Goal: Complete application form: Complete application form

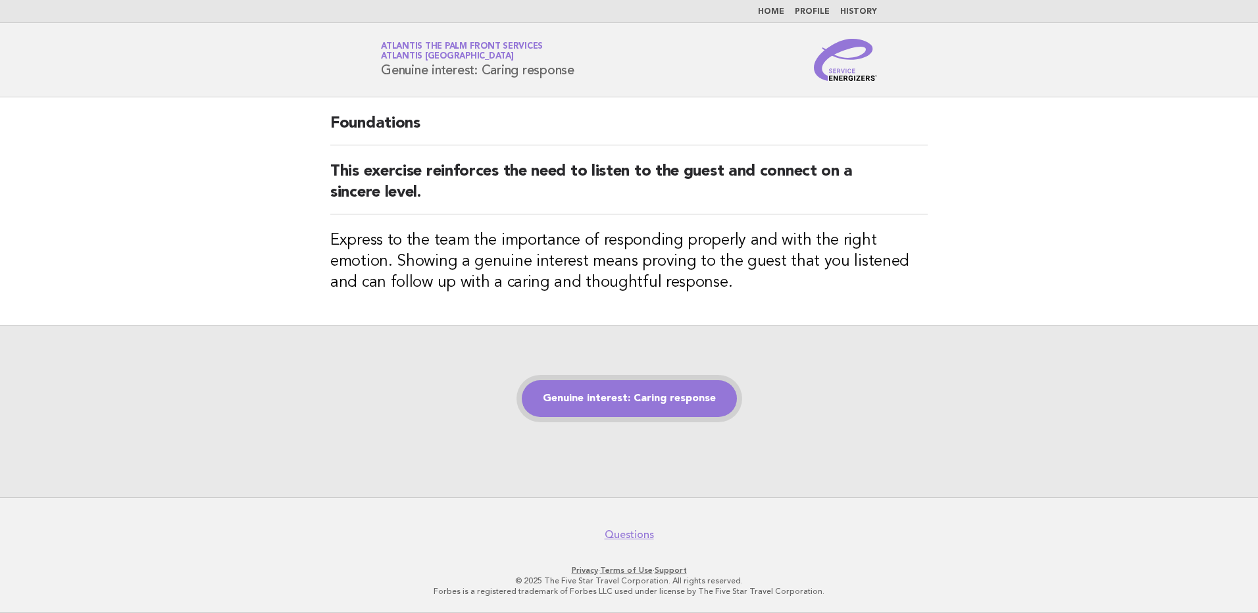
click at [640, 395] on link "Genuine interest: Caring response" at bounding box center [629, 398] width 215 height 37
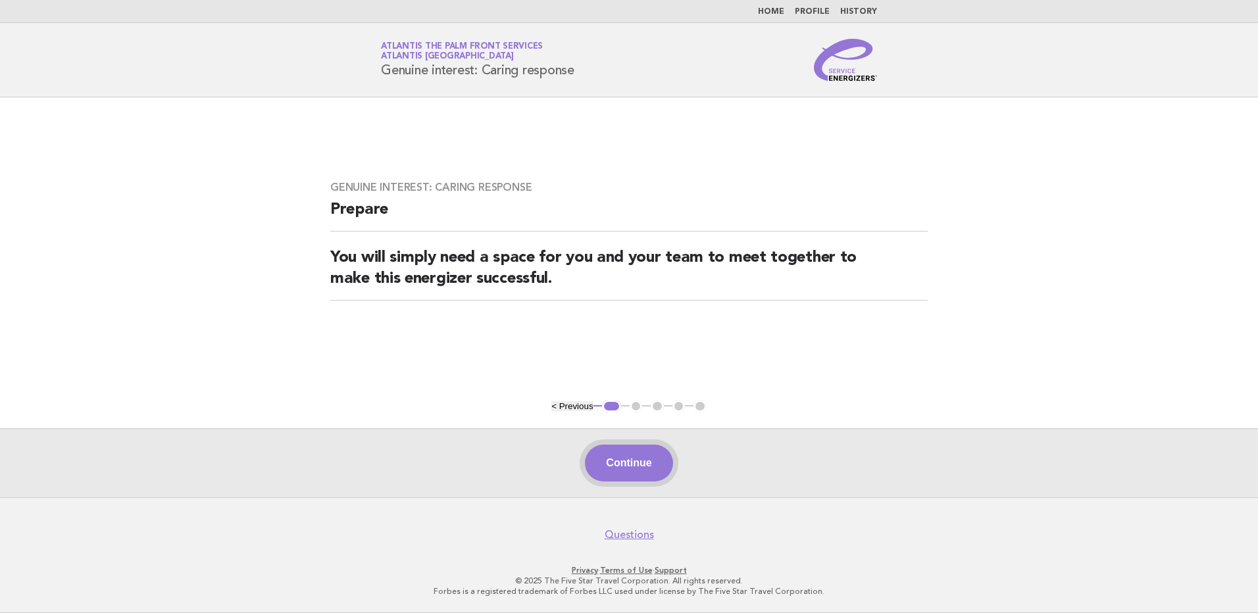
click at [626, 459] on button "Continue" at bounding box center [629, 463] width 88 height 37
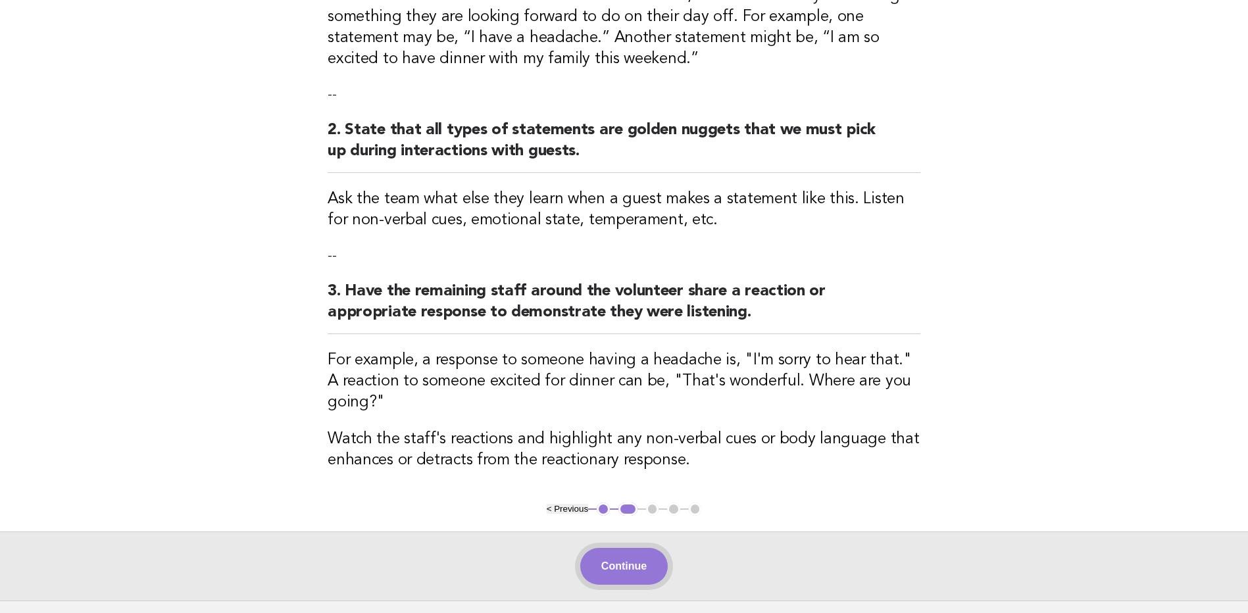
click at [623, 548] on button "Continue" at bounding box center [624, 566] width 88 height 37
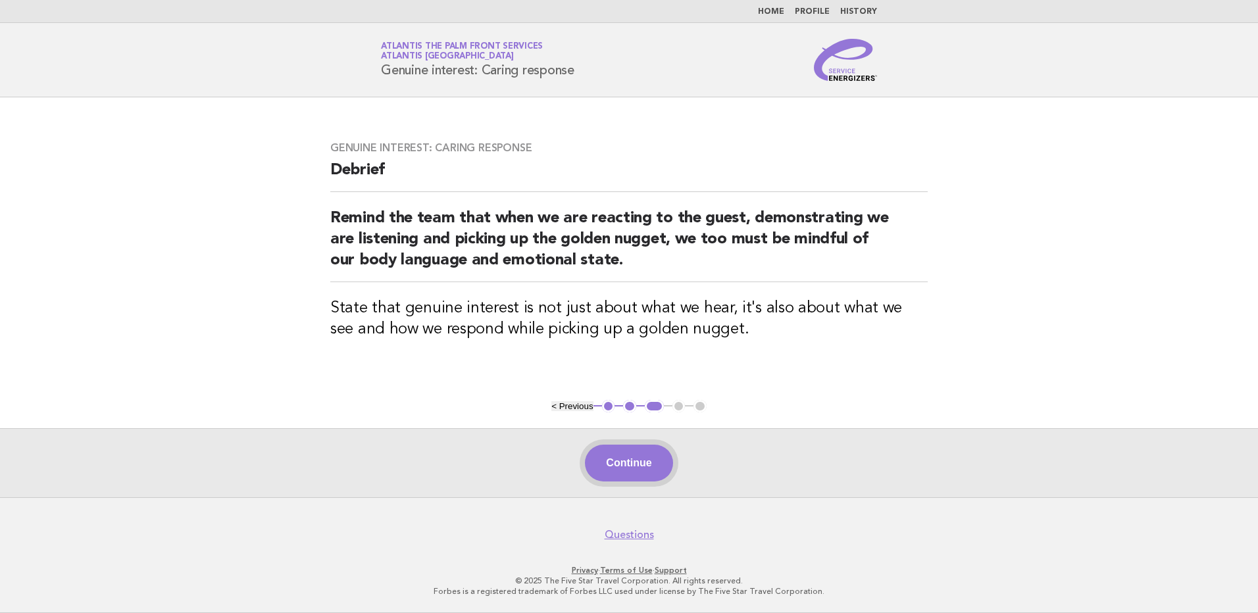
click at [640, 464] on button "Continue" at bounding box center [629, 463] width 88 height 37
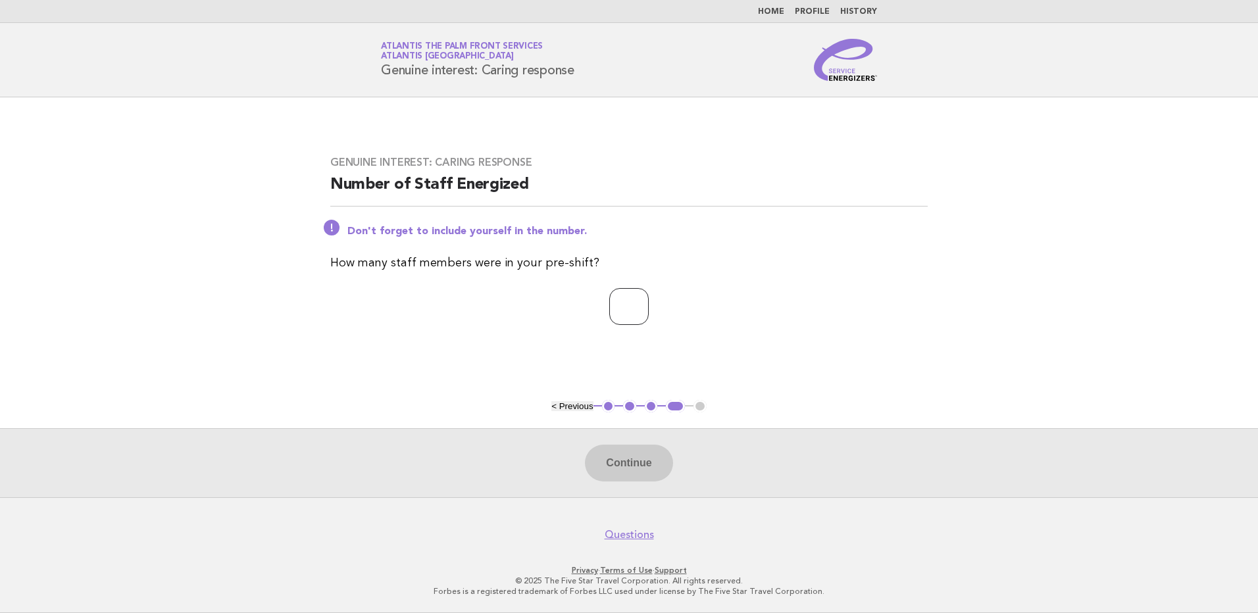
click at [624, 319] on input "number" at bounding box center [628, 306] width 39 height 37
type input "*"
click at [613, 475] on button "Continue" at bounding box center [629, 463] width 88 height 37
